Goal: Navigation & Orientation: Find specific page/section

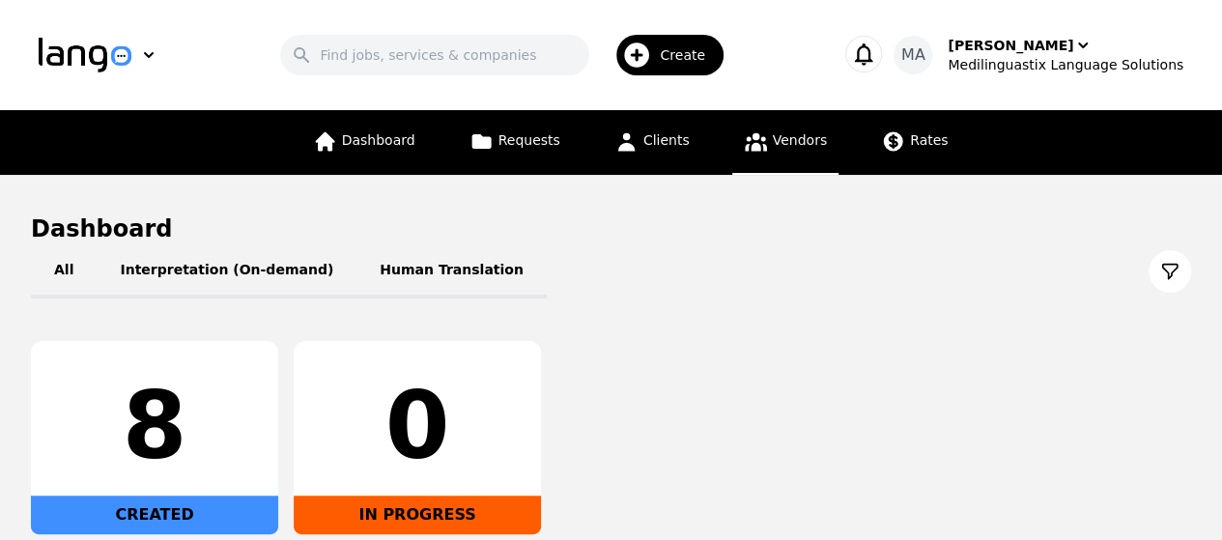
click at [780, 142] on span "Vendors" at bounding box center [800, 139] width 54 height 15
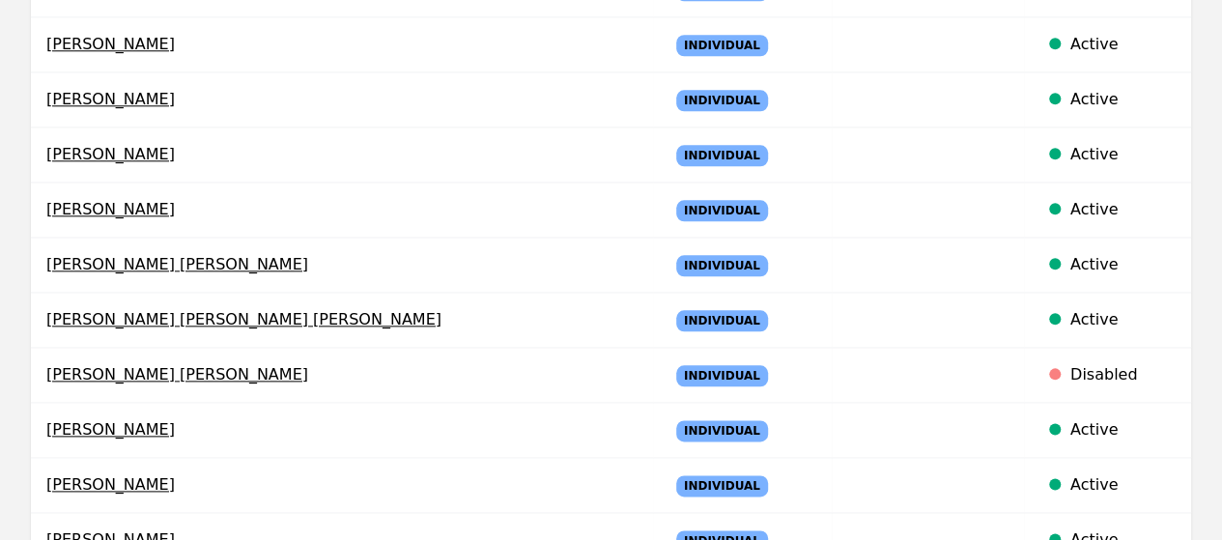
scroll to position [1370, 0]
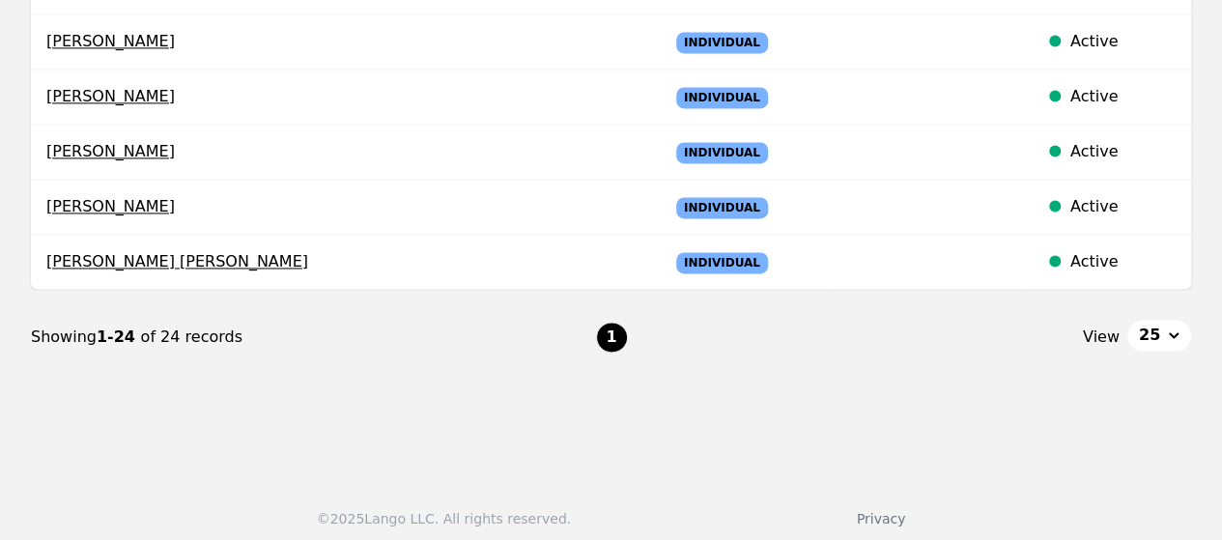
click at [1175, 326] on button "25" at bounding box center [1159, 335] width 64 height 31
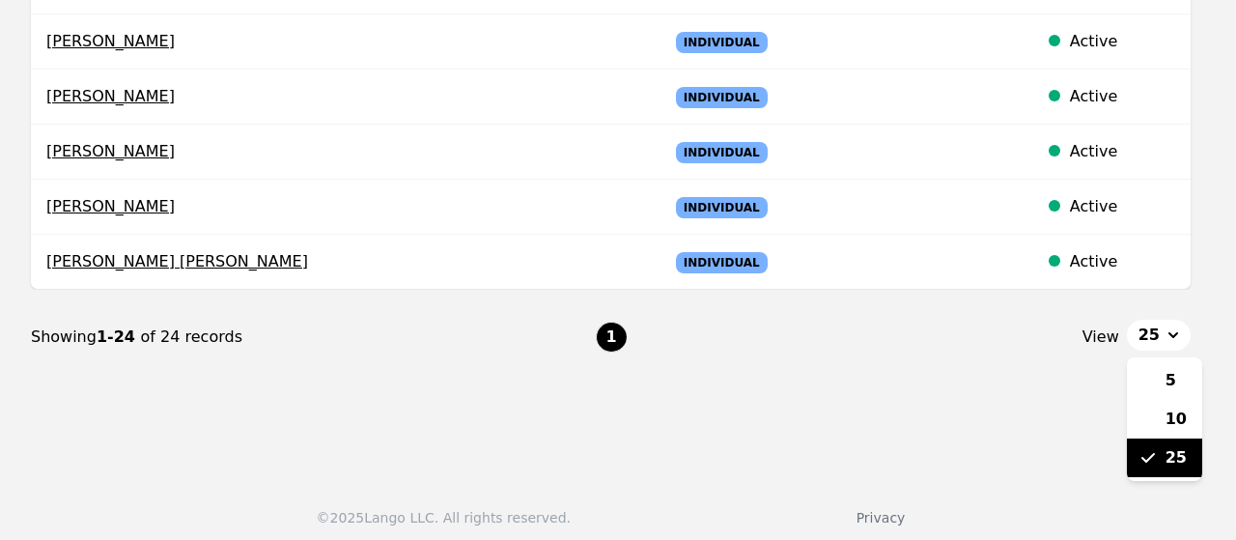
click at [1175, 447] on span "25" at bounding box center [1176, 457] width 21 height 23
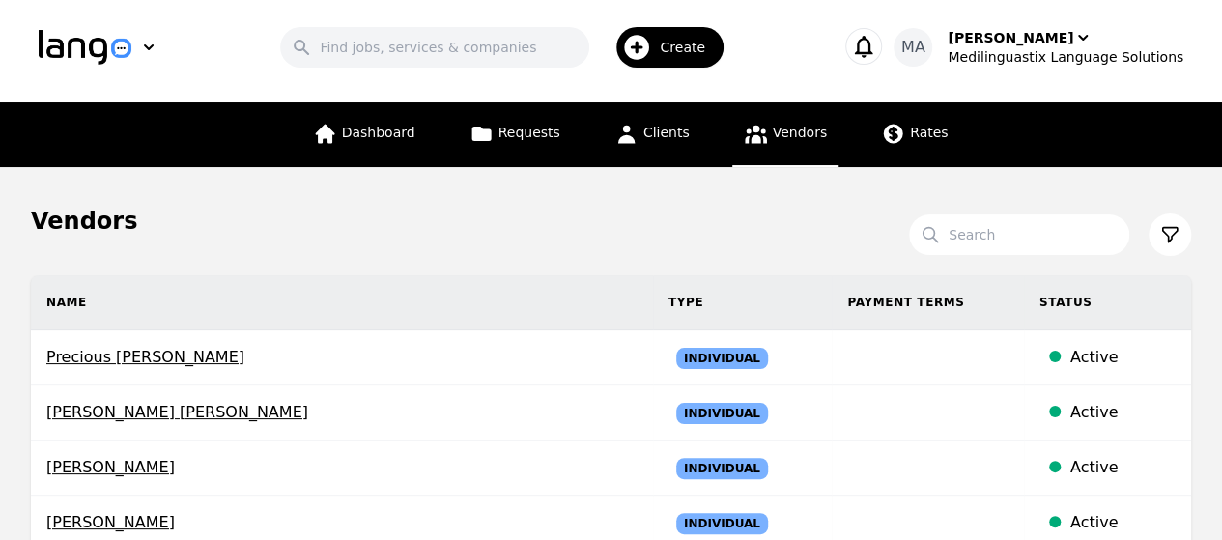
scroll to position [0, 0]
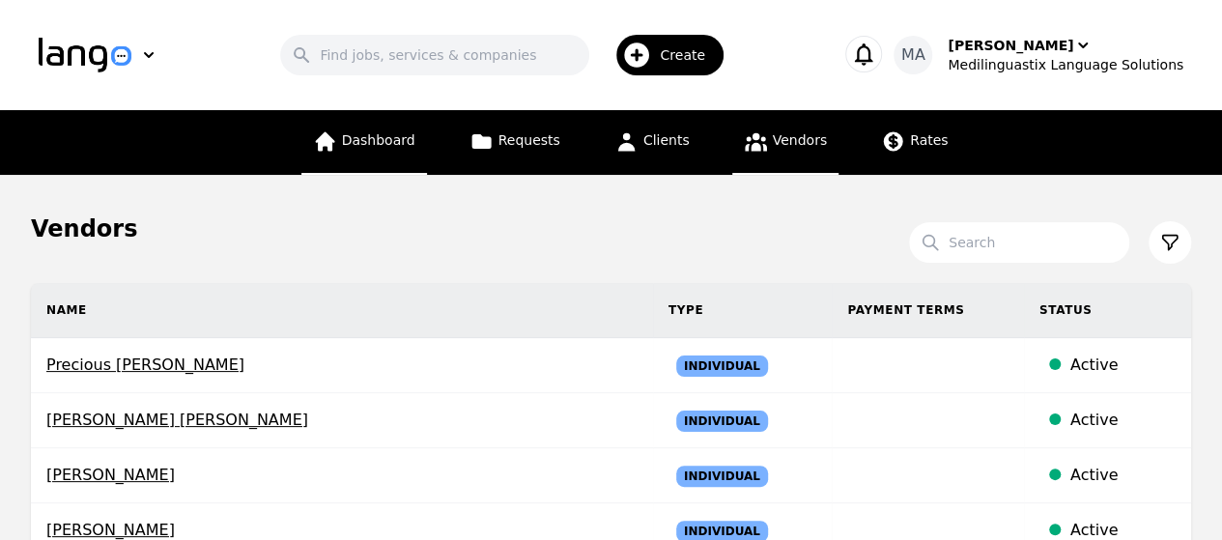
click at [395, 133] on span "Dashboard" at bounding box center [378, 139] width 73 height 15
